Goal: Task Accomplishment & Management: Use online tool/utility

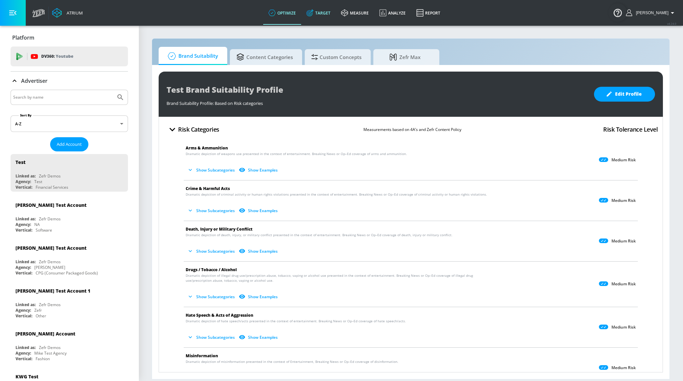
click at [333, 16] on link "Target" at bounding box center [318, 13] width 35 height 24
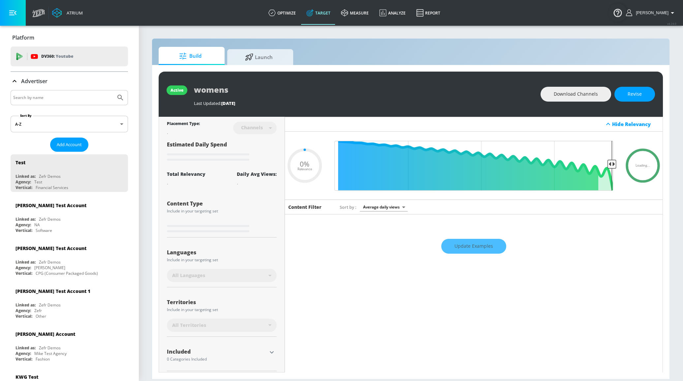
type input "0.05"
click at [56, 93] on input "Search by name" at bounding box center [63, 97] width 100 height 9
type input "[PERSON_NAME]"
click at [113, 90] on button "Submit Search" at bounding box center [120, 97] width 15 height 15
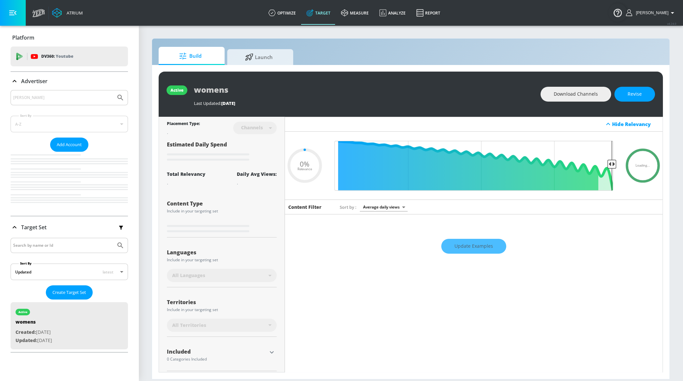
type input "0.05"
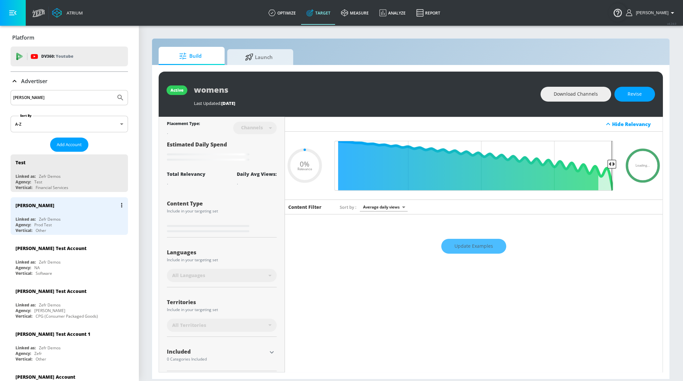
click at [84, 214] on div "[PERSON_NAME] N Linked as: Zefr Demos Agency: Prod Test Vertical: Other" at bounding box center [69, 216] width 117 height 38
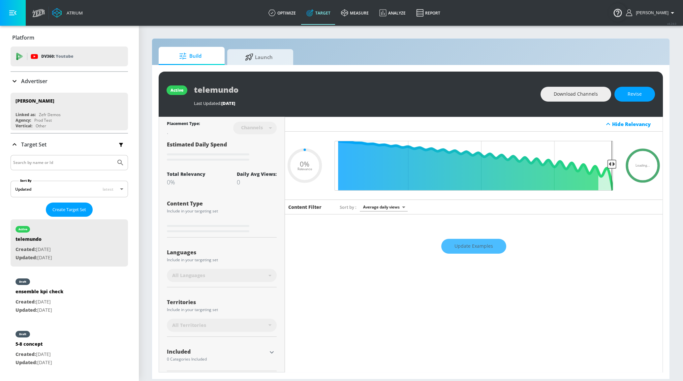
type input "0.05"
click at [276, 62] on span "Launch" at bounding box center [259, 56] width 50 height 16
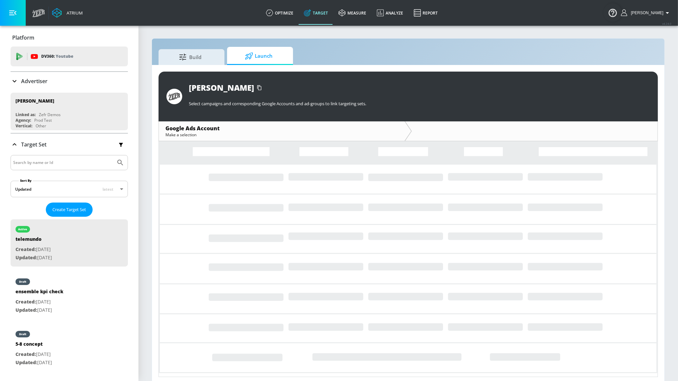
click at [65, 161] on input "Search by name or Id" at bounding box center [63, 162] width 100 height 9
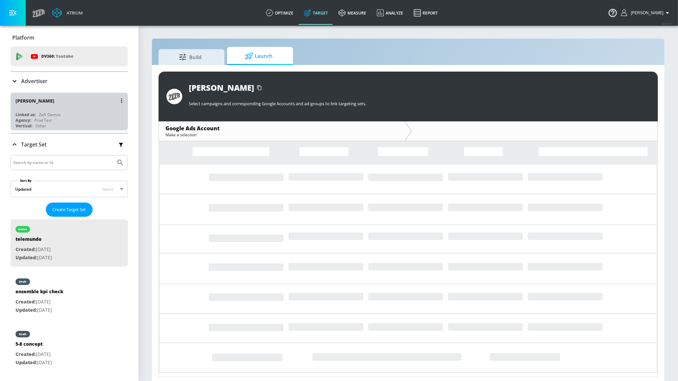
click at [77, 108] on div "[PERSON_NAME] N Linked as: Zefr Demos Agency: Prod Test Vertical: Other" at bounding box center [69, 112] width 117 height 38
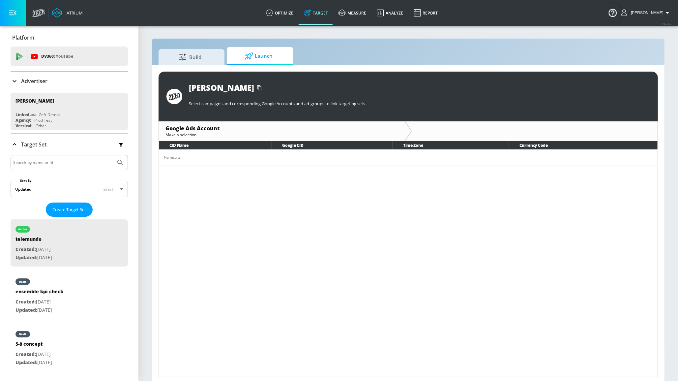
click at [58, 85] on div "Advertiser" at bounding box center [69, 81] width 117 height 8
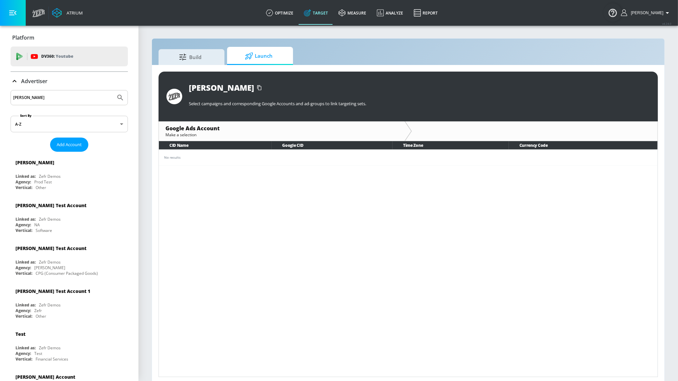
click at [76, 97] on input "[PERSON_NAME]" at bounding box center [63, 97] width 100 height 9
drag, startPoint x: -3, startPoint y: 82, endPoint x: -27, endPoint y: 79, distance: 24.6
click at [0, 79] on html "Atrium optimize Target measure Analyze Report optimize Target measure Analyze R…" at bounding box center [339, 192] width 678 height 384
type input "hulu"
click at [113, 90] on button "Submit Search" at bounding box center [120, 97] width 15 height 15
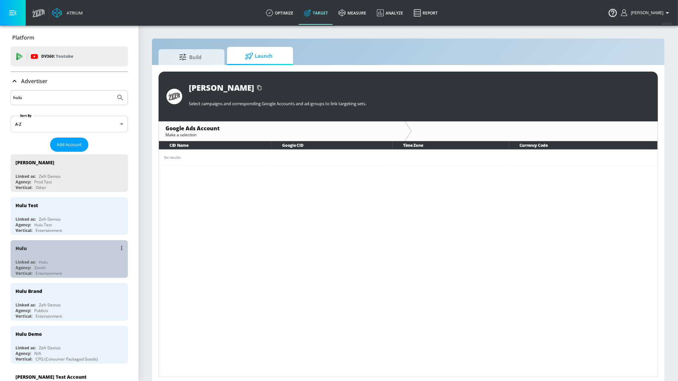
click at [71, 261] on div "Linked as: Hulu" at bounding box center [70, 262] width 111 height 6
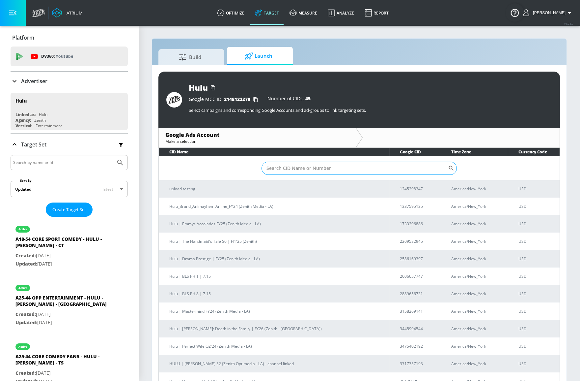
click at [292, 168] on input "Sort By" at bounding box center [355, 167] width 187 height 13
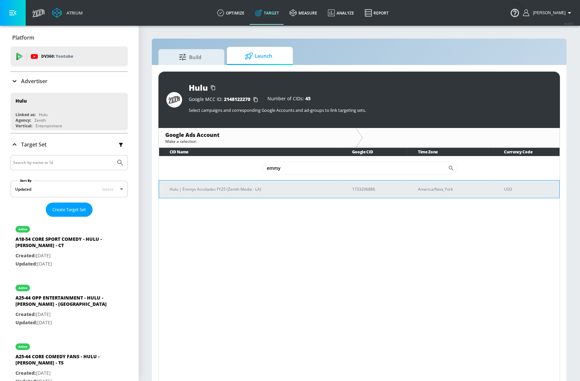
type input "emmy"
click at [253, 187] on p "Hulu | Emmys Accolades FY25 (Zenith Media - LA)" at bounding box center [253, 189] width 167 height 7
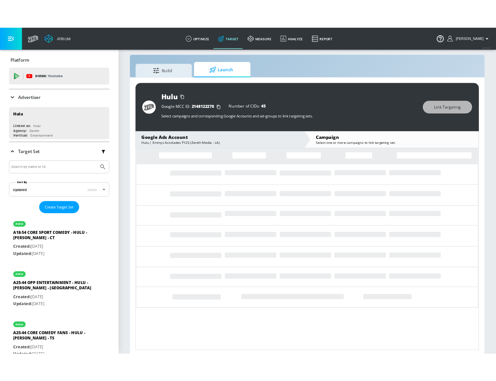
scroll to position [9, 0]
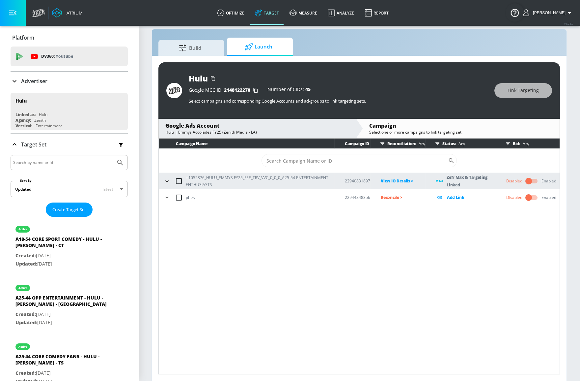
click at [573, 190] on section "Build Launch Hulu Google MCC ID: 2148122270 Number of CIDs: 45 Select campaigns…" at bounding box center [359, 198] width 442 height 365
click at [537, 181] on input "checkbox" at bounding box center [529, 181] width 38 height 13
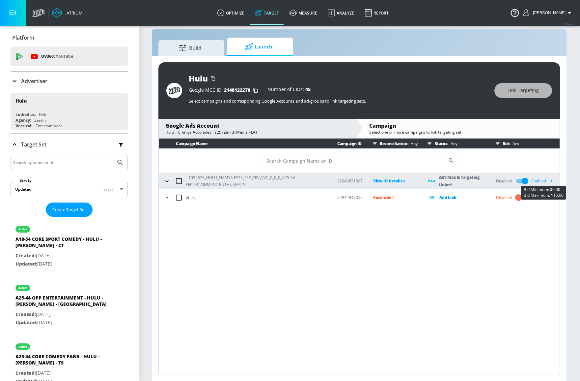
click at [553, 181] on icon "button" at bounding box center [552, 181] width 2 height 3
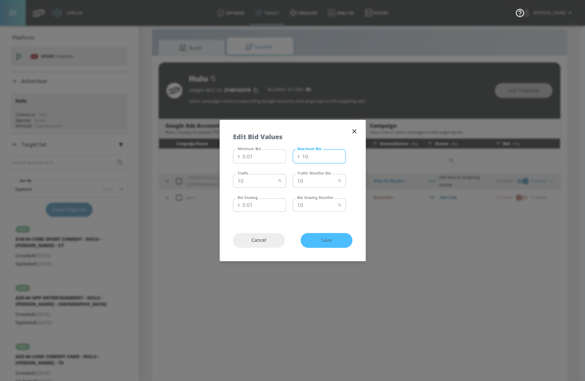
drag, startPoint x: 317, startPoint y: 157, endPoint x: 300, endPoint y: 156, distance: 17.2
click at [300, 156] on div "$ 10 Maximum Bid" at bounding box center [319, 156] width 53 height 14
drag, startPoint x: 311, startPoint y: 156, endPoint x: 265, endPoint y: 155, distance: 46.5
click at [267, 155] on div "Minimum Bid $ 0.01 Minimum Bid Maximum Bid $ 10 Maximum Bid" at bounding box center [289, 156] width 113 height 18
type input "02"
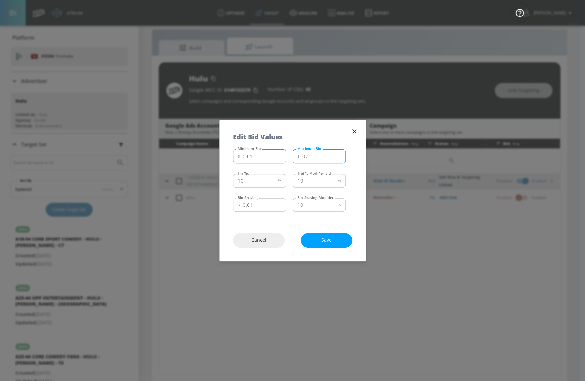
click at [260, 158] on input "0.01" at bounding box center [265, 156] width 44 height 14
type input "0.00"
drag, startPoint x: 264, startPoint y: 183, endPoint x: 210, endPoint y: 180, distance: 54.1
click at [210, 180] on div "Edit Bid Values Minimum Bid $ 0.00 Minimum Bid Maximum Bid $ 02 Maximum Bid Tra…" at bounding box center [292, 190] width 585 height 381
type input "50"
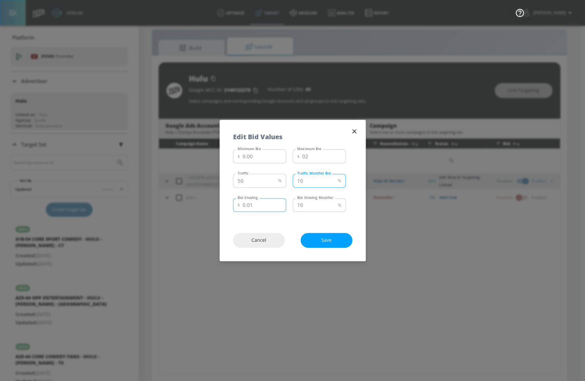
click at [257, 207] on input "0.01" at bounding box center [265, 205] width 44 height 14
type input "0.002"
click at [322, 209] on input "10" at bounding box center [314, 205] width 43 height 14
click at [341, 239] on button "Save" at bounding box center [327, 240] width 52 height 15
click at [328, 239] on div "Cancel Save" at bounding box center [293, 239] width 146 height 41
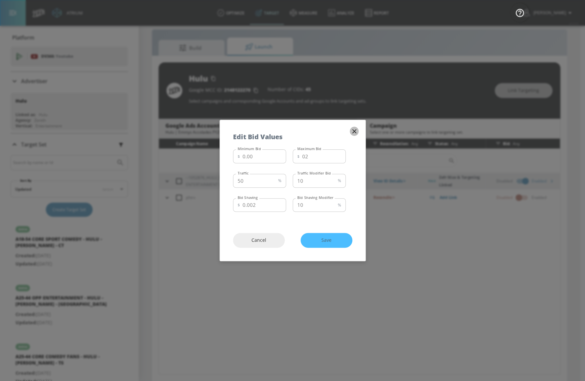
click at [354, 134] on icon "button" at bounding box center [354, 131] width 7 height 7
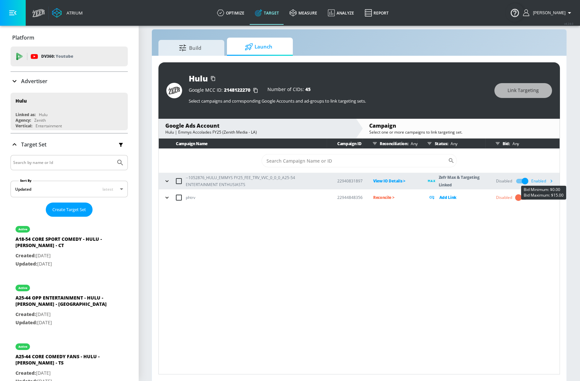
click at [553, 181] on icon "button" at bounding box center [551, 180] width 7 height 7
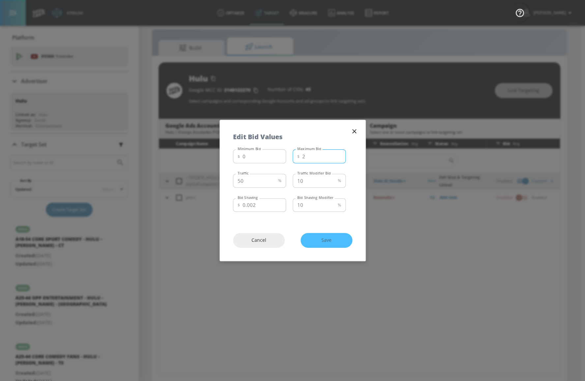
click at [302, 158] on input "2" at bounding box center [324, 156] width 44 height 14
type input ".02"
click at [345, 239] on button "Save" at bounding box center [327, 240] width 52 height 15
click at [329, 240] on div "Cancel Save" at bounding box center [293, 239] width 146 height 41
click at [353, 131] on icon "button" at bounding box center [354, 131] width 7 height 7
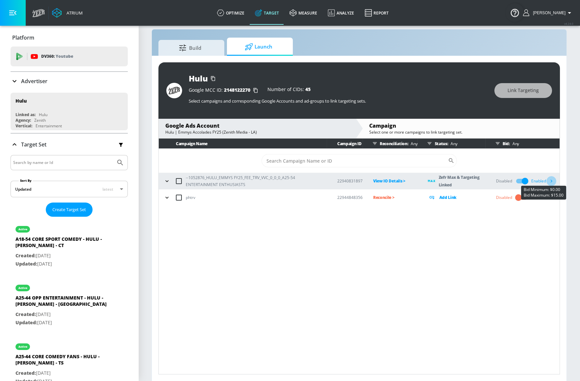
click at [552, 182] on icon "button" at bounding box center [551, 180] width 7 height 7
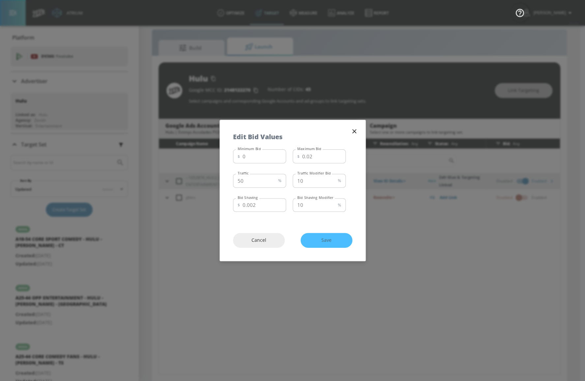
click at [359, 132] on div "Edit Bid Values" at bounding box center [293, 133] width 146 height 27
click at [355, 131] on icon "button" at bounding box center [354, 131] width 7 height 7
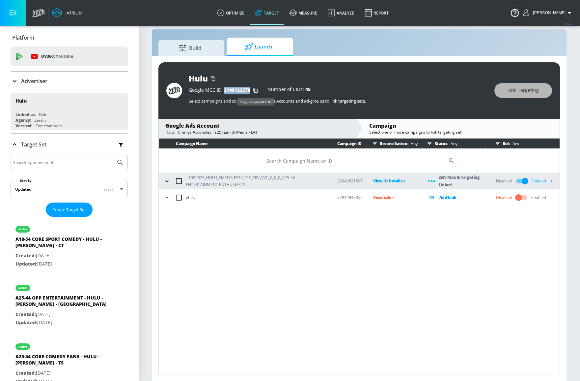
drag, startPoint x: 223, startPoint y: 89, endPoint x: 248, endPoint y: 90, distance: 24.7
click at [251, 90] on div "Google MCC ID: 2148122270" at bounding box center [225, 90] width 72 height 7
drag, startPoint x: 259, startPoint y: 131, endPoint x: 158, endPoint y: 130, distance: 101.5
click at [158, 130] on div "Hulu Google MCC ID: 2148122270 Number of CIDs: 45 Select campaigns and correspo…" at bounding box center [359, 218] width 415 height 325
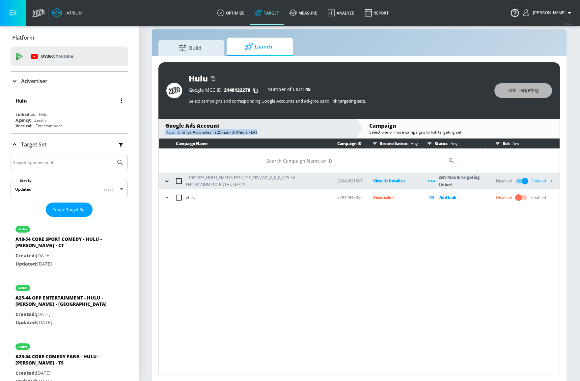
copy div "Hulu | Emmys Accolades FY25 (Zenith Media - LA)"
